Goal: Complete application form

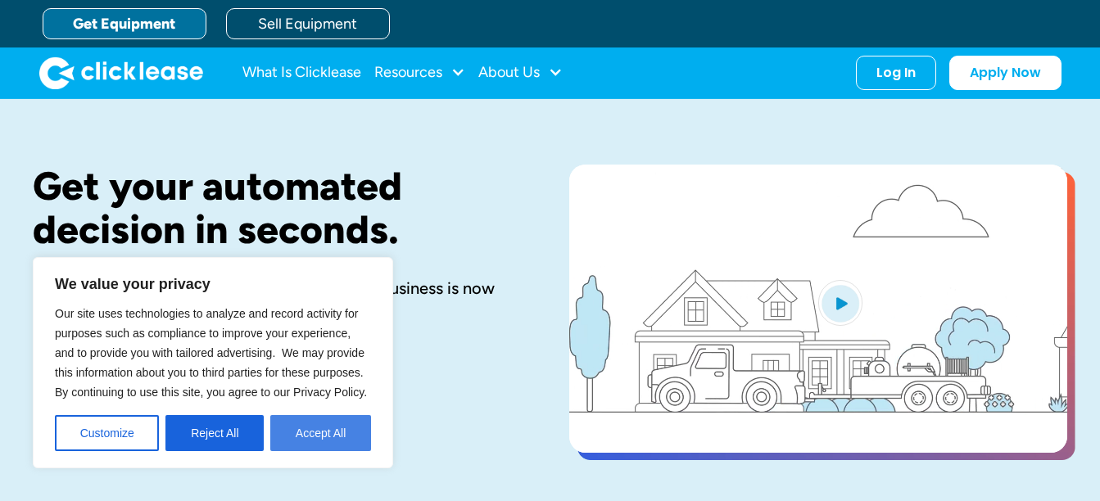
click at [319, 424] on button "Accept All" at bounding box center [320, 433] width 101 height 36
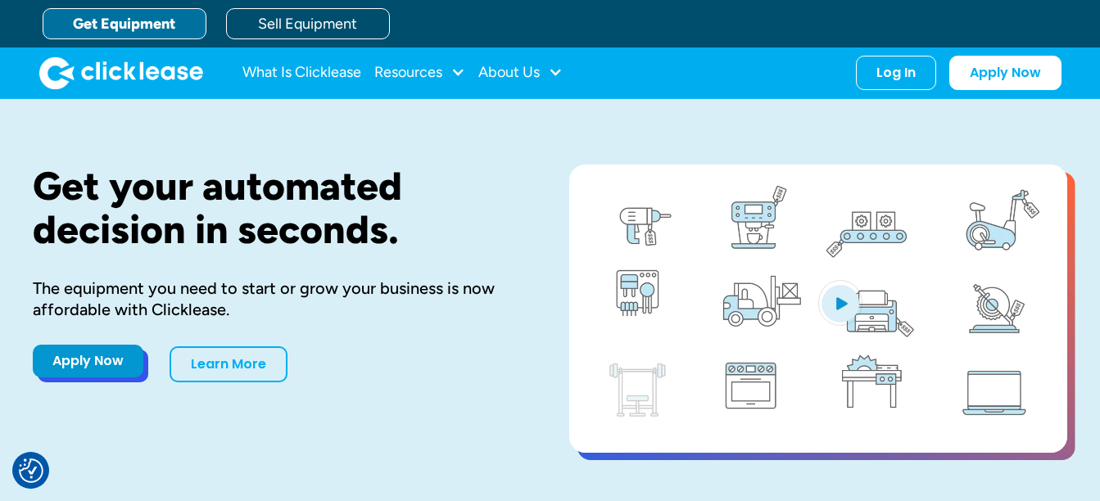
click at [88, 360] on link "Apply Now" at bounding box center [88, 361] width 111 height 33
